Goal: Task Accomplishment & Management: Manage account settings

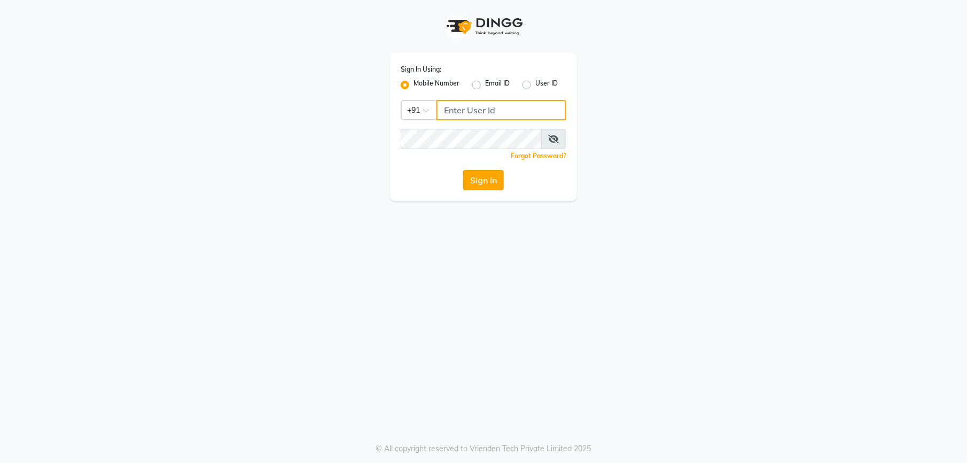
type input "9327566487"
click at [480, 179] on button "Sign In" at bounding box center [483, 180] width 41 height 20
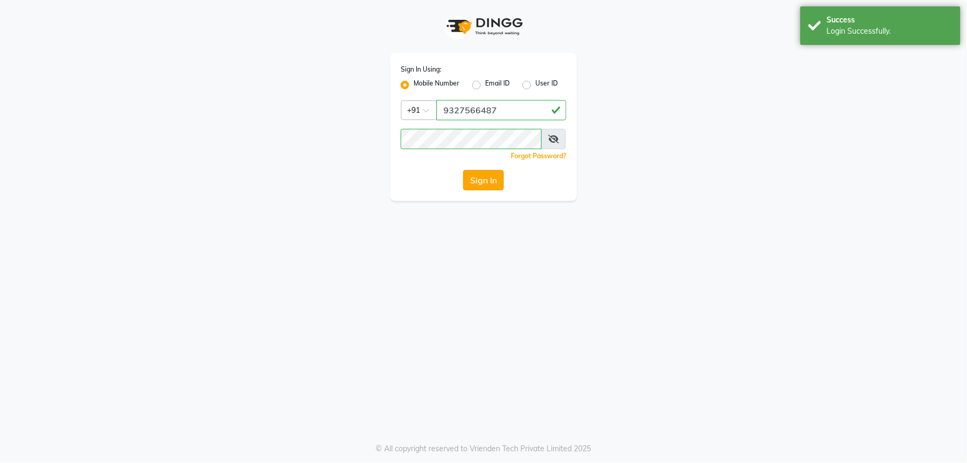
click at [480, 179] on button "Sign In" at bounding box center [483, 180] width 41 height 20
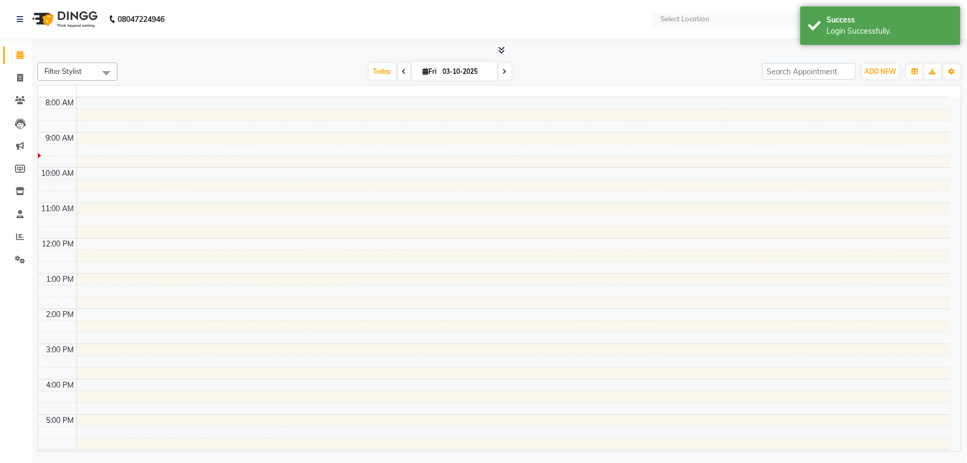
select select "en"
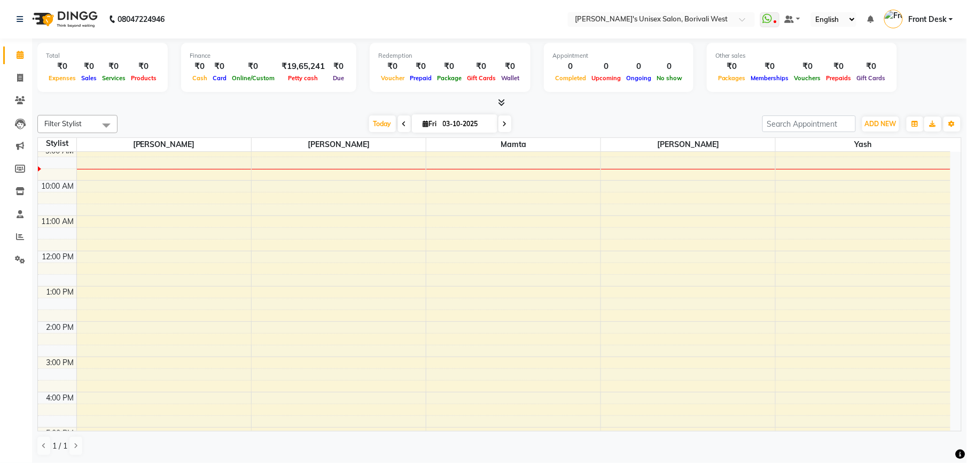
scroll to position [13, 0]
